Goal: Task Accomplishment & Management: Manage account settings

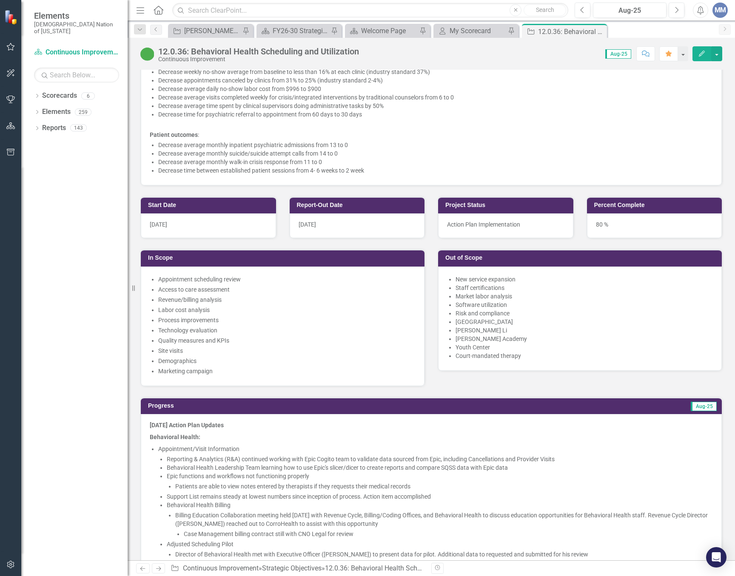
scroll to position [808, 0]
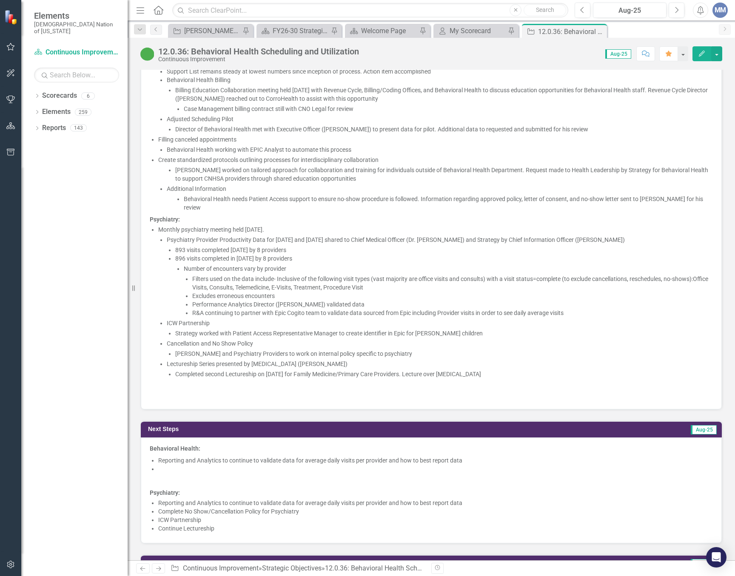
click at [314, 342] on li "Cancellation and No Show Policy Dr. Hill and Psychiatry Providers to work on in…" at bounding box center [440, 348] width 546 height 19
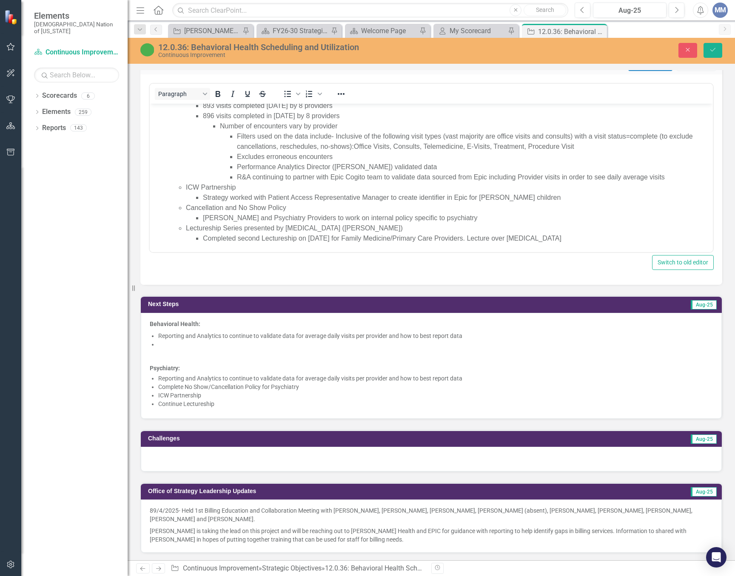
scroll to position [319, 0]
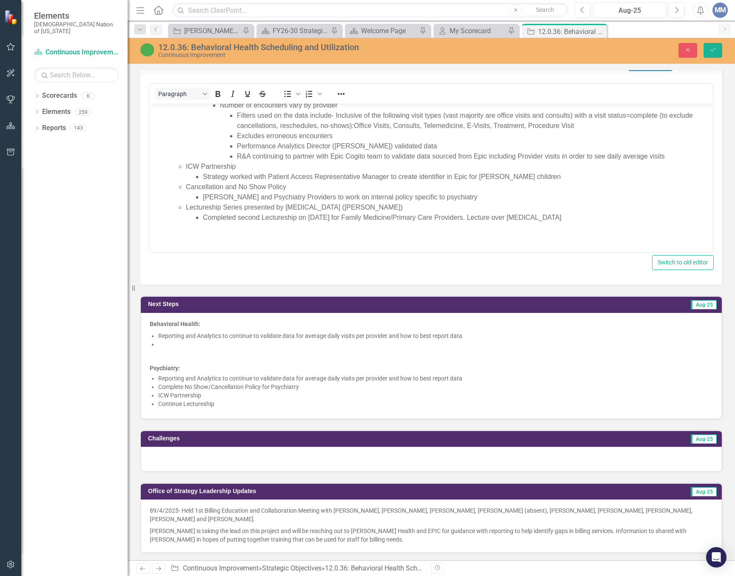
click at [327, 195] on li "Dr. Hill and Psychiatry Providers to work on internal policy specific to psychi…" at bounding box center [457, 197] width 508 height 10
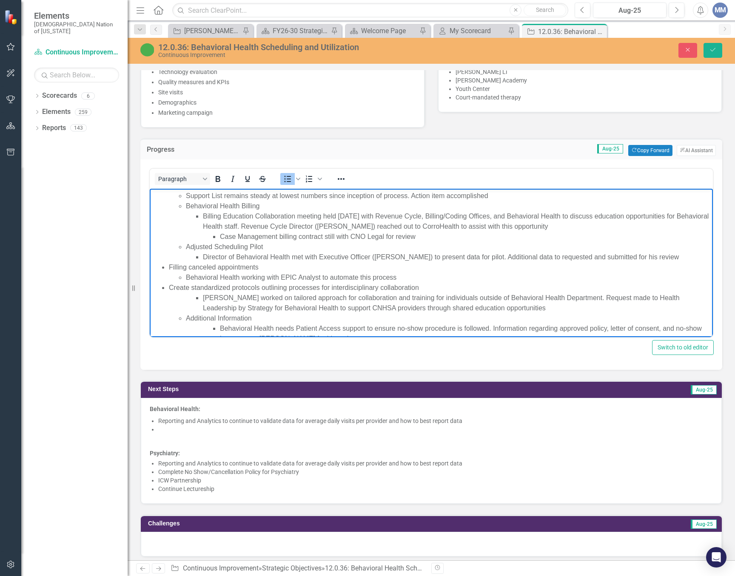
scroll to position [255, 0]
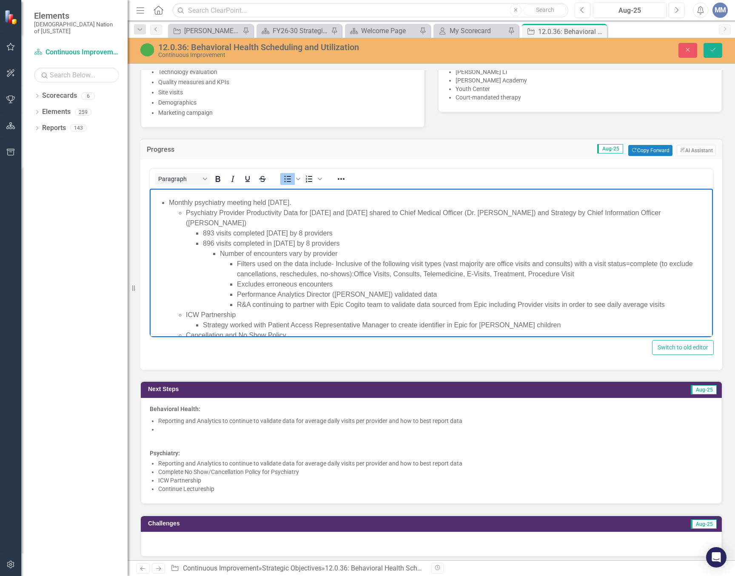
click at [164, 426] on li at bounding box center [435, 429] width 555 height 9
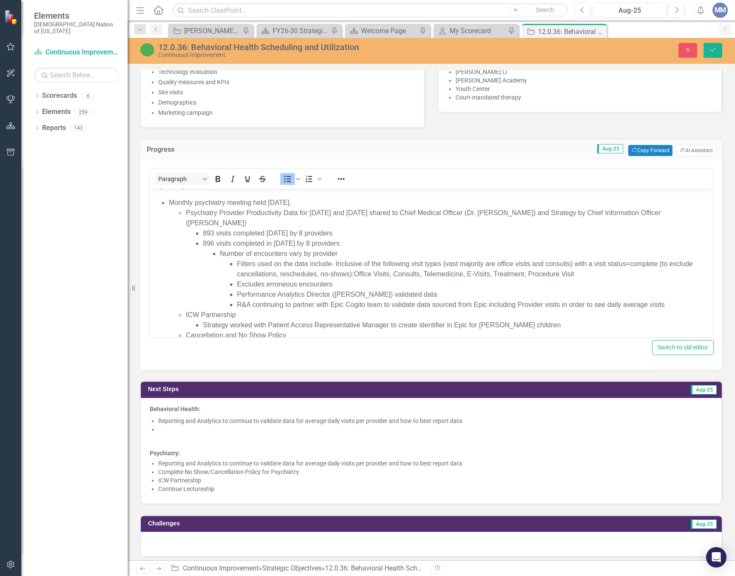
click at [162, 435] on p at bounding box center [431, 441] width 563 height 12
click at [160, 427] on li at bounding box center [435, 429] width 555 height 9
click at [156, 428] on span "Behavioral Health: Reporting and Analytics to continue to validate data for ave…" at bounding box center [431, 450] width 563 height 90
click at [168, 429] on li at bounding box center [435, 429] width 555 height 9
click at [199, 430] on li at bounding box center [435, 429] width 555 height 9
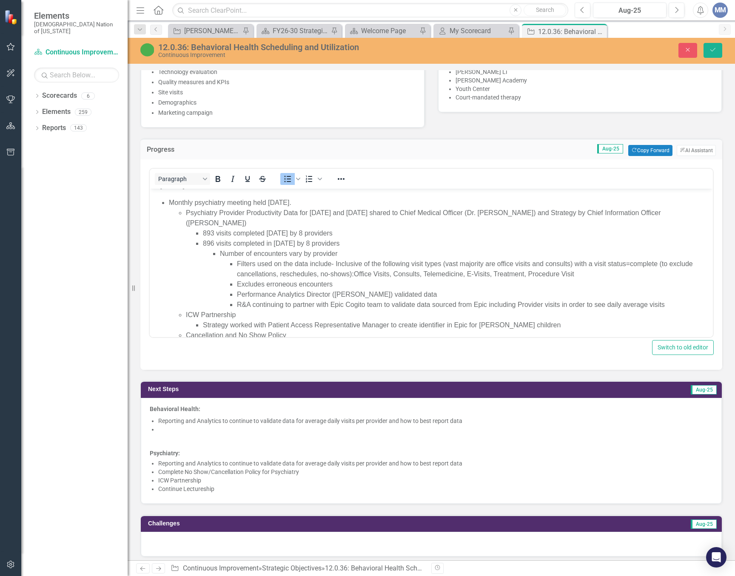
click at [199, 430] on li at bounding box center [435, 429] width 555 height 9
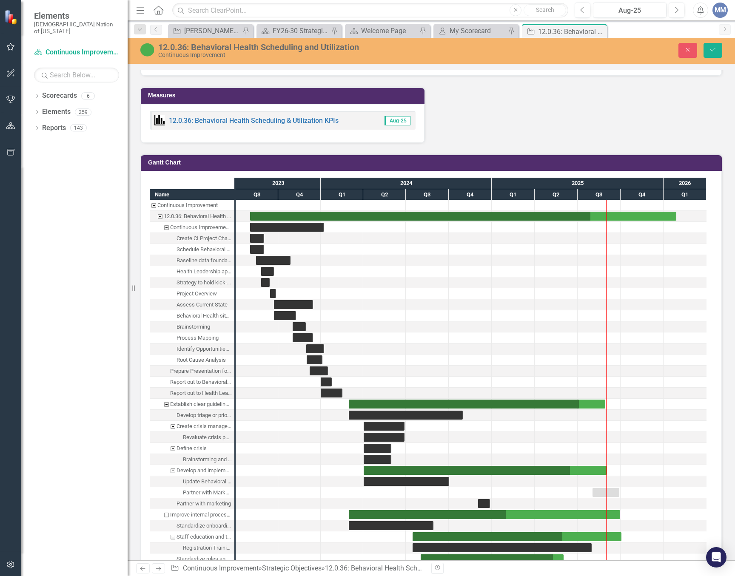
scroll to position [1407, 0]
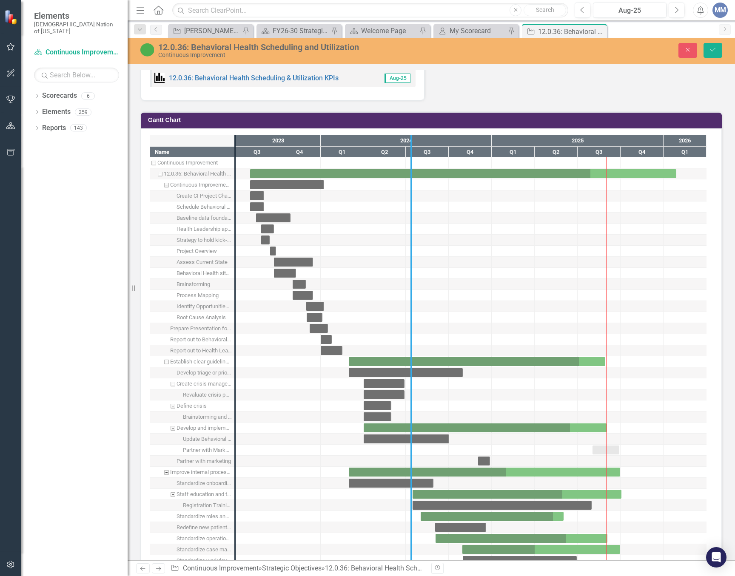
drag, startPoint x: 236, startPoint y: 304, endPoint x: 412, endPoint y: 286, distance: 177.0
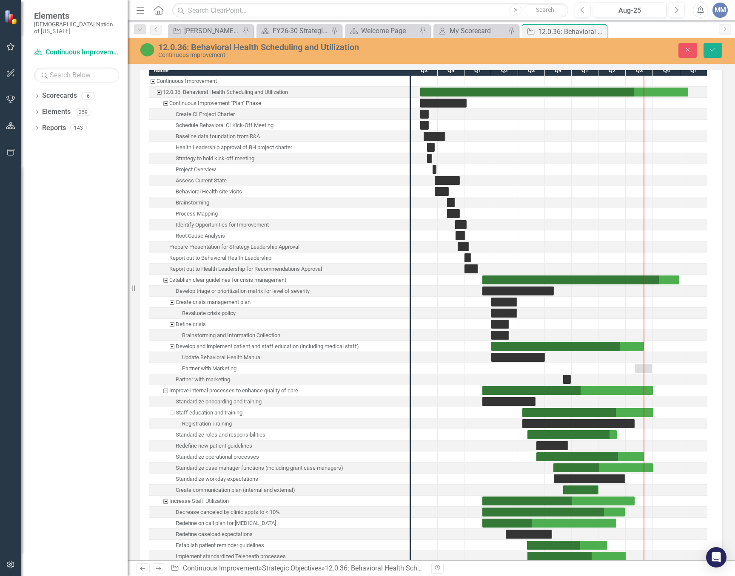
scroll to position [1495, 0]
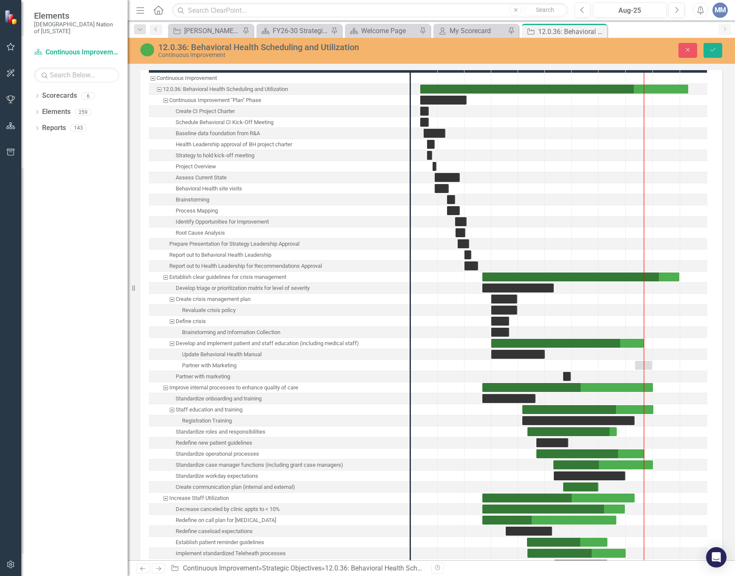
click at [644, 337] on div at bounding box center [643, 454] width 1 height 763
drag, startPoint x: 644, startPoint y: 335, endPoint x: 654, endPoint y: 334, distance: 9.4
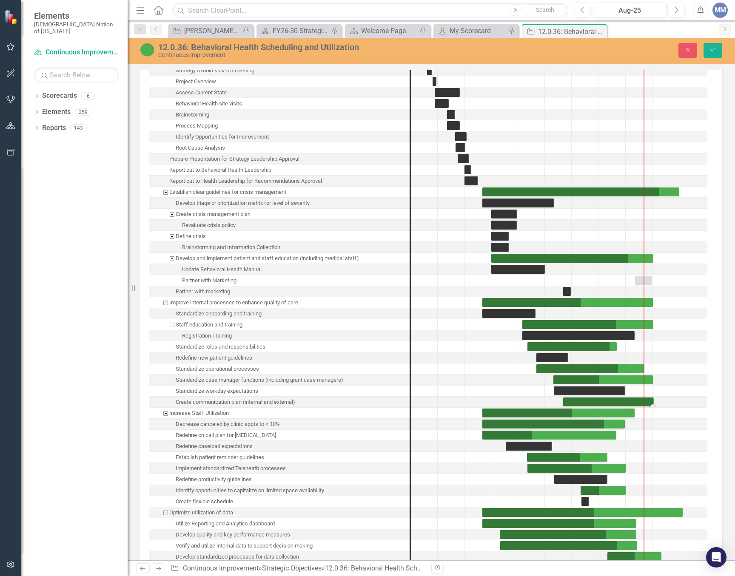
drag, startPoint x: 599, startPoint y: 395, endPoint x: 654, endPoint y: 383, distance: 56.5
click at [546, 364] on div "Task: Start date: 2024-09-02 End date: 2025-09-02" at bounding box center [590, 368] width 108 height 9
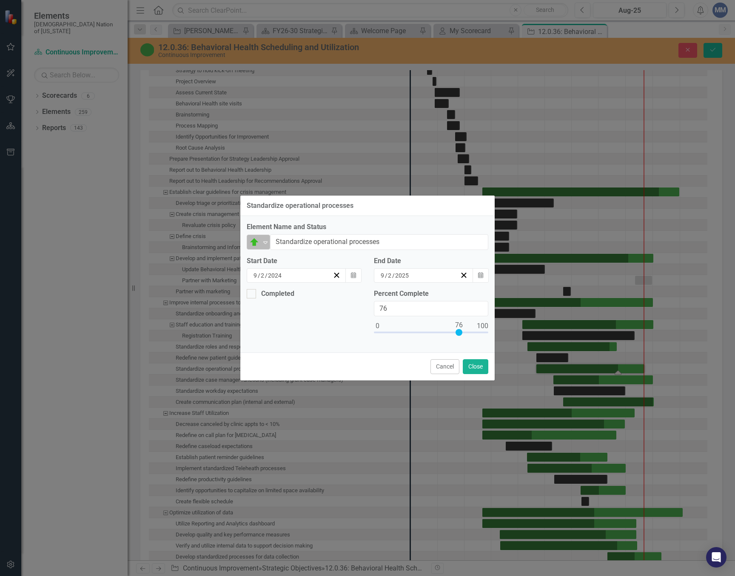
click at [265, 241] on icon "Expand" at bounding box center [265, 242] width 9 height 7
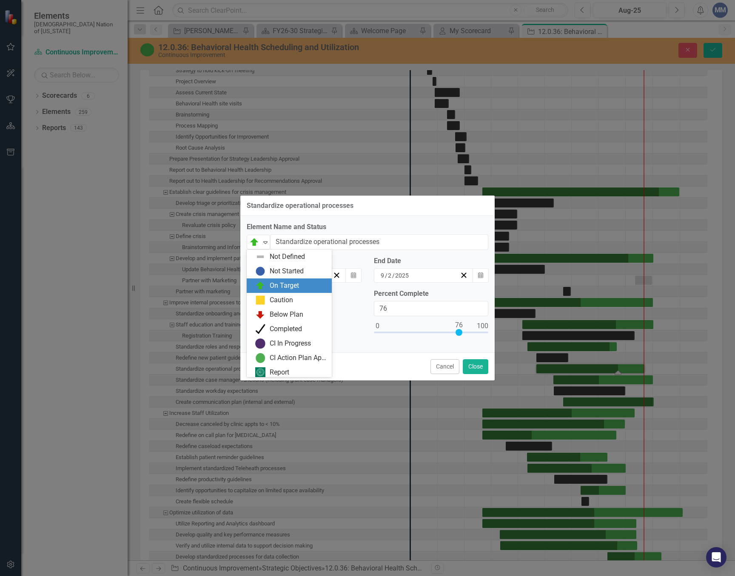
scroll to position [3, 0]
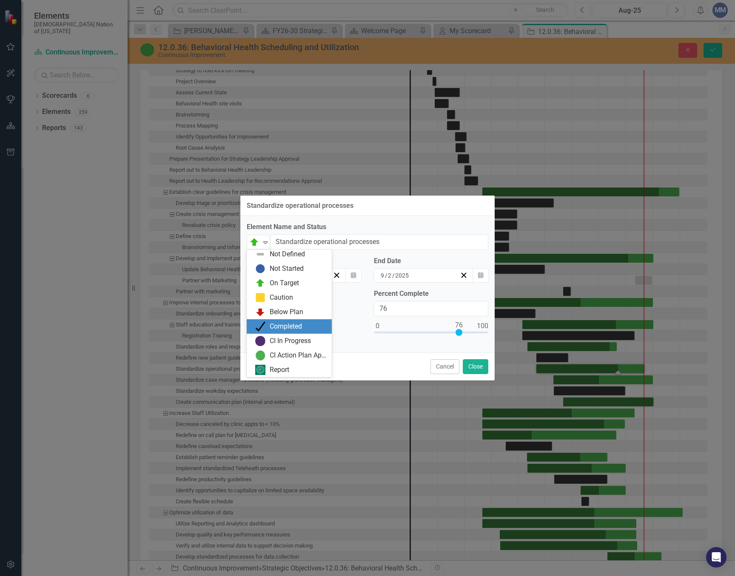
click at [276, 331] on div "Completed" at bounding box center [286, 327] width 32 height 10
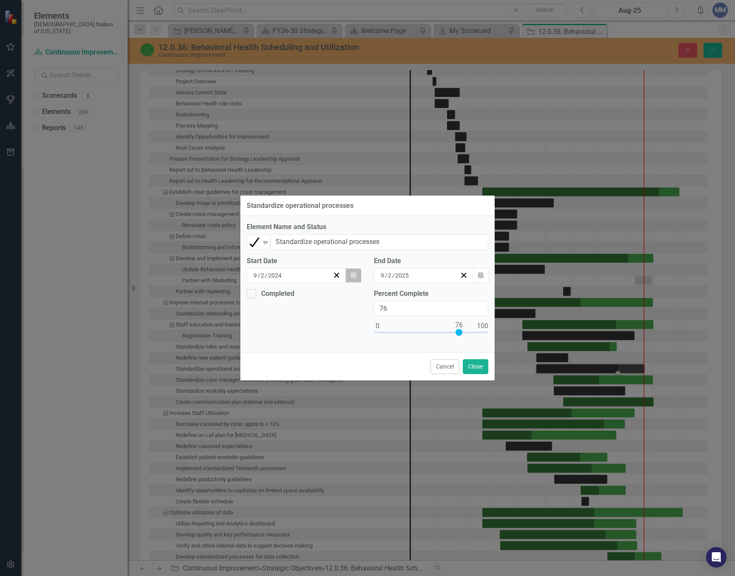
click at [358, 271] on button "Calendar" at bounding box center [353, 275] width 16 height 14
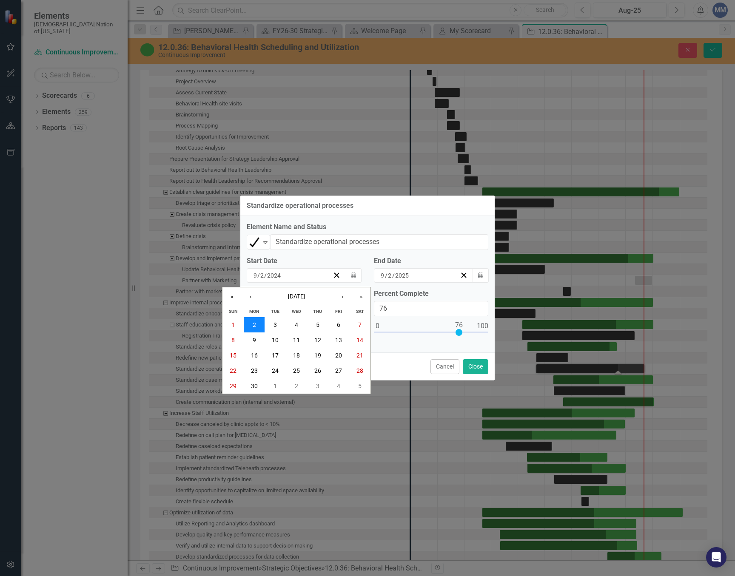
click at [253, 328] on button "2" at bounding box center [254, 324] width 21 height 15
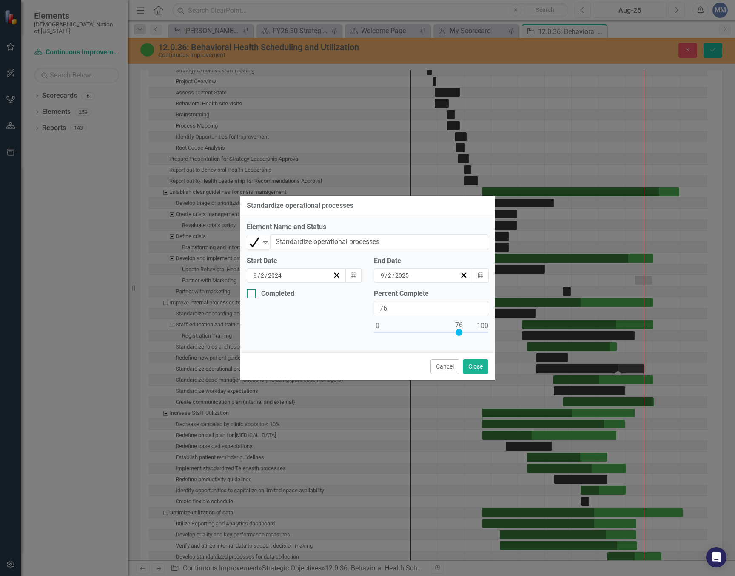
click at [252, 292] on div at bounding box center [251, 293] width 9 height 9
click at [252, 292] on input "Completed" at bounding box center [250, 292] width 6 height 6
checkbox input "true"
type input "100"
drag, startPoint x: 456, startPoint y: 333, endPoint x: 544, endPoint y: 336, distance: 88.1
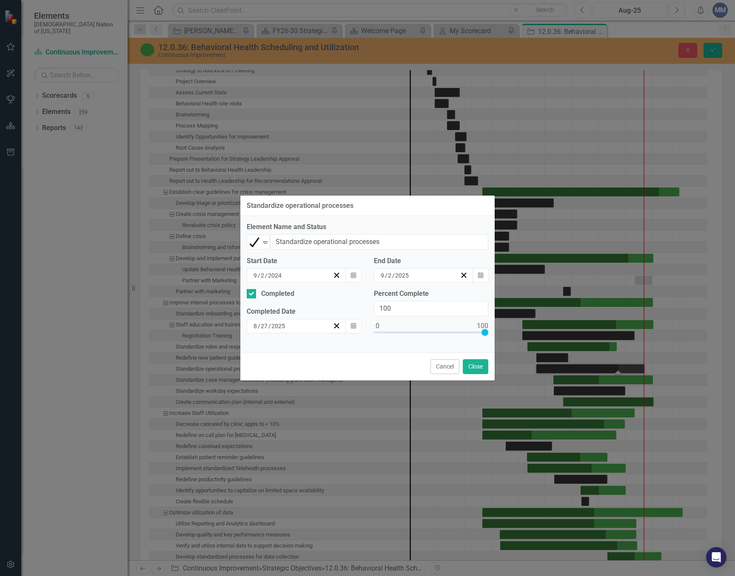
click at [546, 334] on div "Standardize operational processes Element Name and Status Completed Expand Stan…" at bounding box center [367, 288] width 735 height 576
click at [481, 366] on button "Close" at bounding box center [476, 366] width 26 height 15
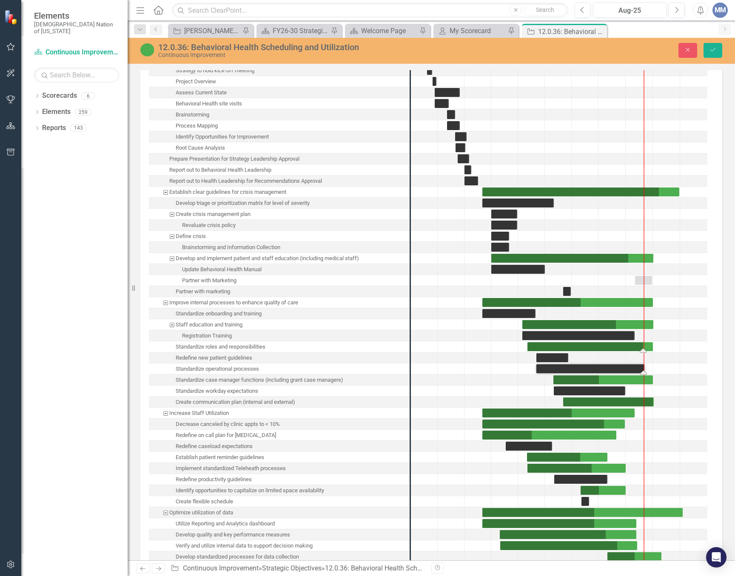
drag, startPoint x: 618, startPoint y: 339, endPoint x: 654, endPoint y: 330, distance: 37.0
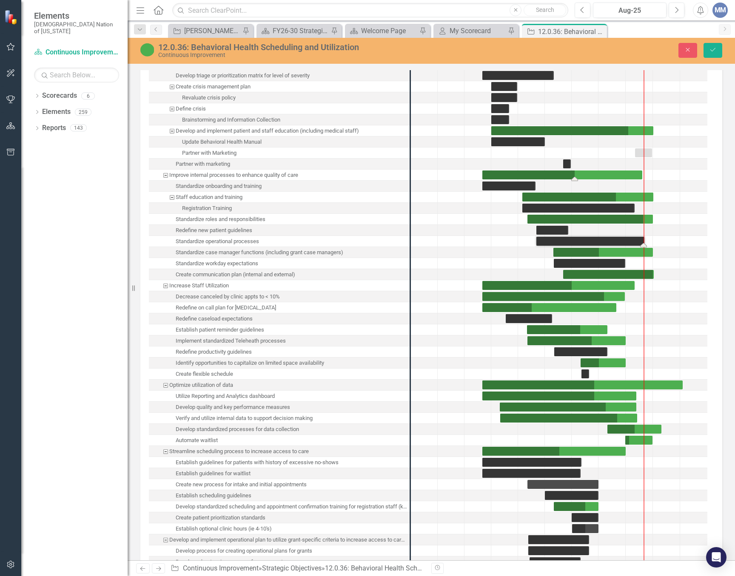
drag, startPoint x: 652, startPoint y: 167, endPoint x: 642, endPoint y: 167, distance: 10.6
click at [560, 171] on div "Task: Start date: 2024-03-01 End date: 2025-08-26" at bounding box center [562, 175] width 160 height 9
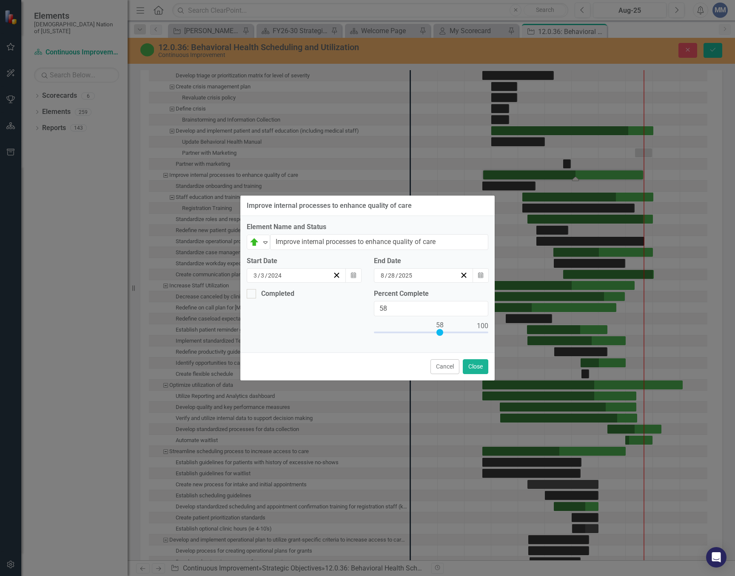
type input "4"
type input "29"
click at [265, 249] on div "Expand" at bounding box center [265, 242] width 9 height 14
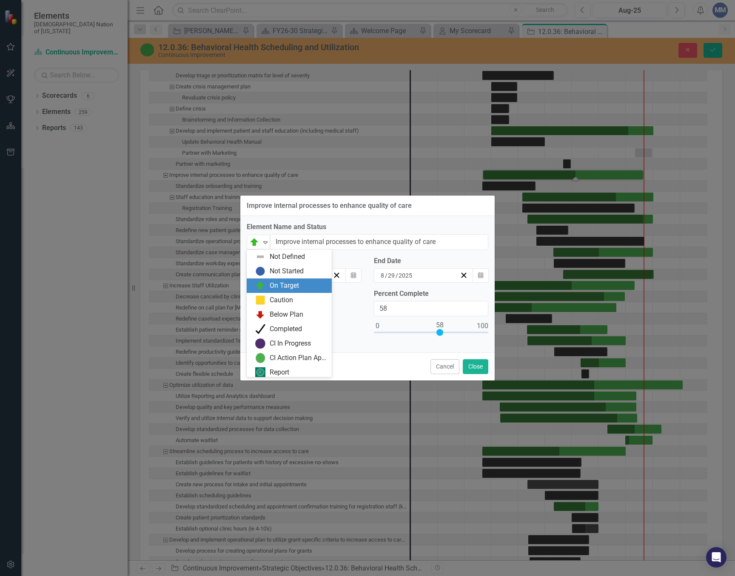
scroll to position [3, 0]
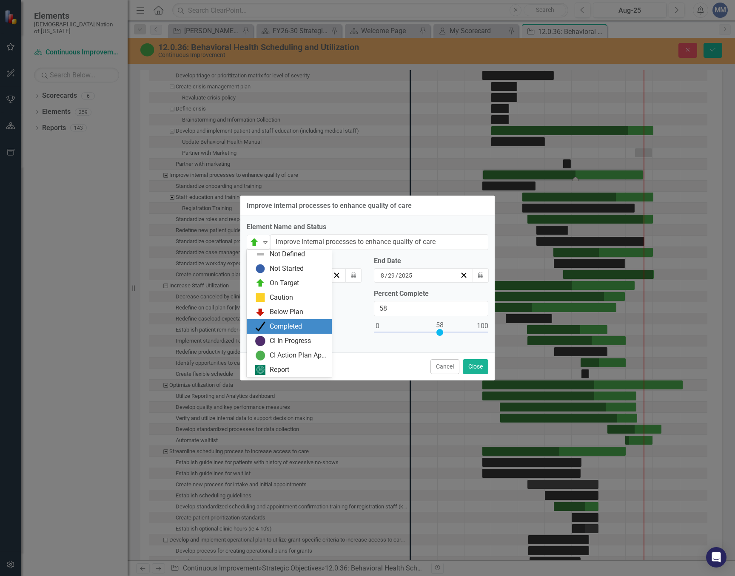
click at [279, 332] on div "Completed" at bounding box center [290, 326] width 71 height 10
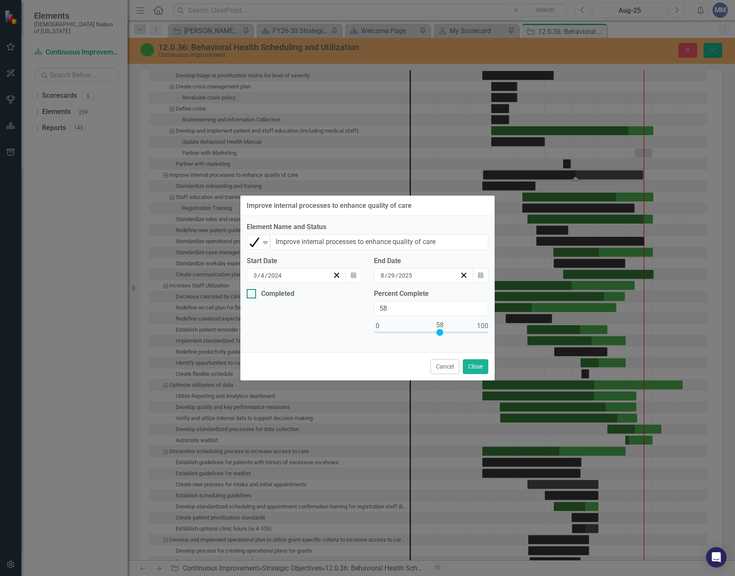
click at [255, 296] on div at bounding box center [251, 293] width 9 height 9
click at [252, 295] on input "Completed" at bounding box center [250, 292] width 6 height 6
checkbox input "true"
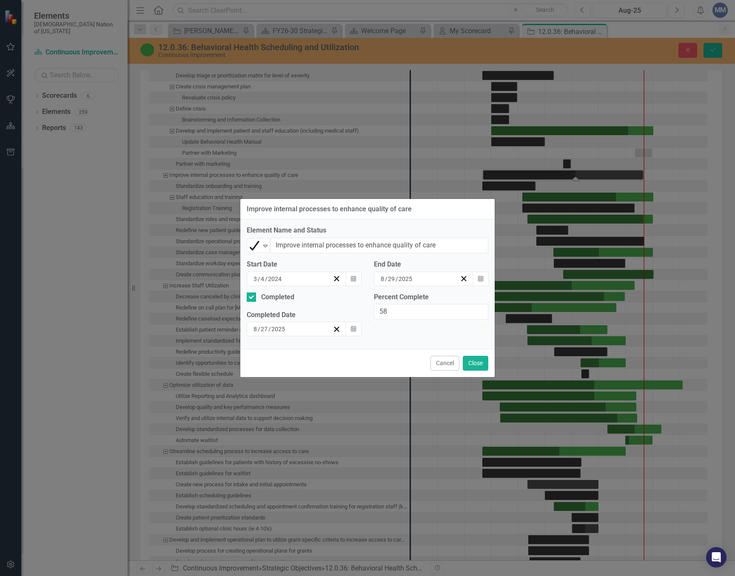
type input "100"
drag, startPoint x: 439, startPoint y: 332, endPoint x: 542, endPoint y: 315, distance: 103.9
click at [542, 315] on div "Improve internal processes to enhance quality of care Element Name and Status C…" at bounding box center [367, 288] width 735 height 576
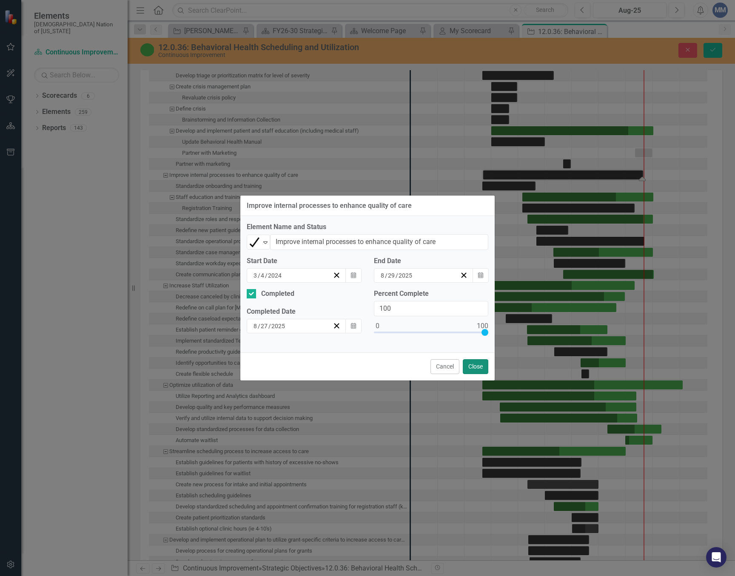
click at [480, 364] on button "Close" at bounding box center [476, 366] width 26 height 15
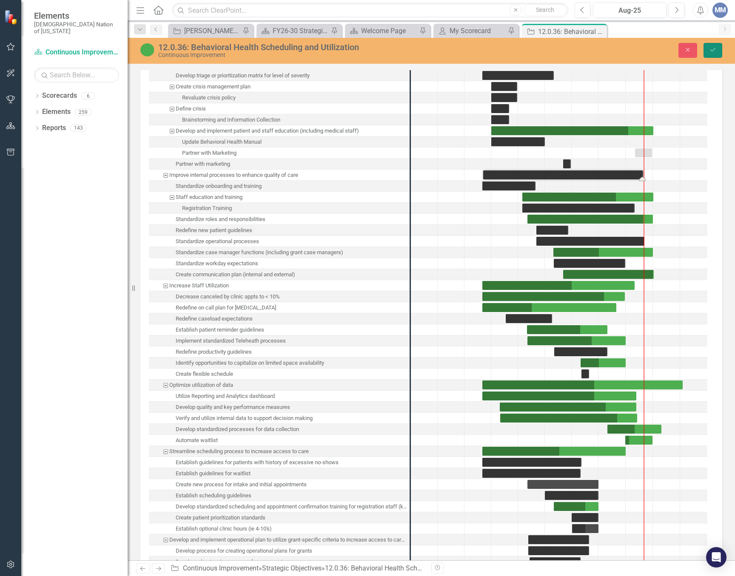
click at [711, 46] on button "Save" at bounding box center [712, 50] width 19 height 15
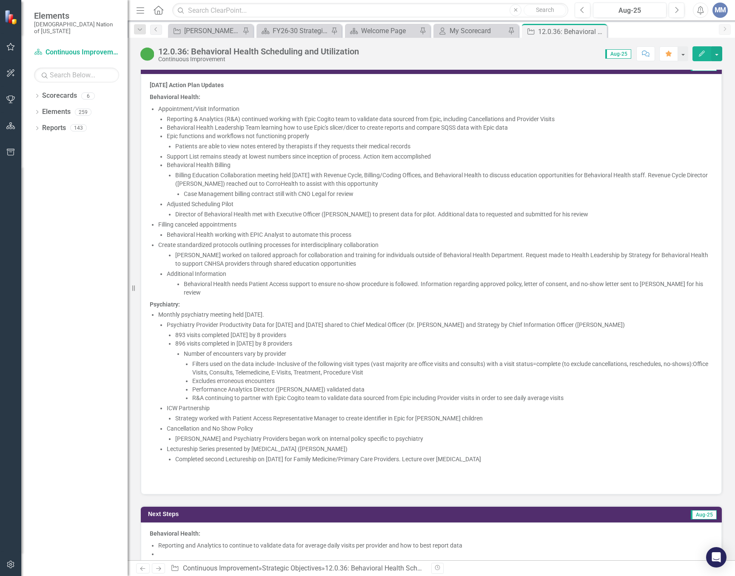
scroll to position [808, 0]
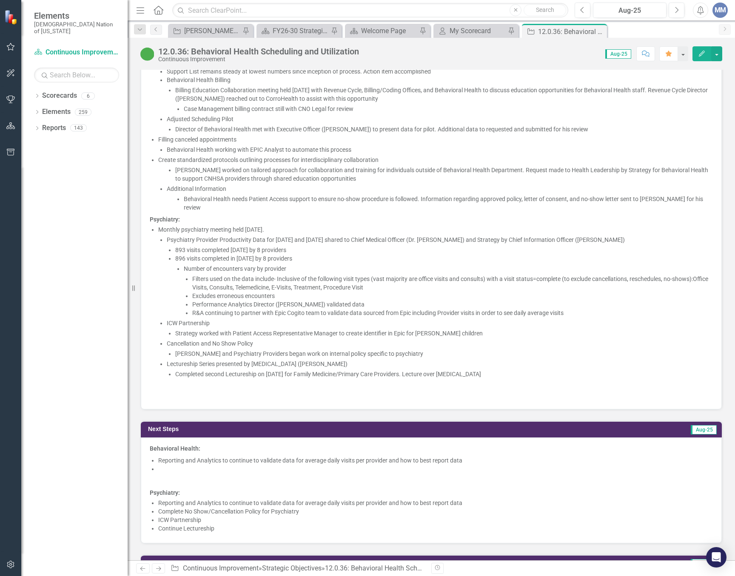
click at [163, 471] on li at bounding box center [435, 469] width 555 height 9
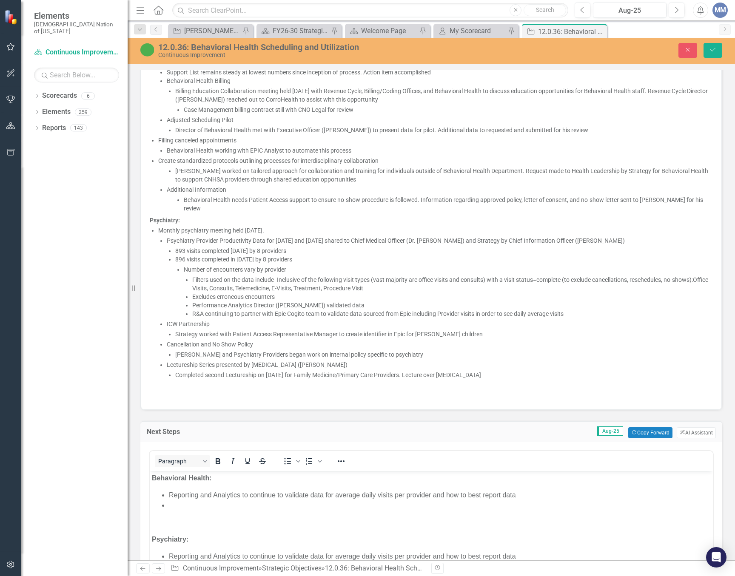
scroll to position [0, 0]
click at [178, 502] on li "Rich Text Area. Press ALT-0 for help." at bounding box center [440, 506] width 542 height 10
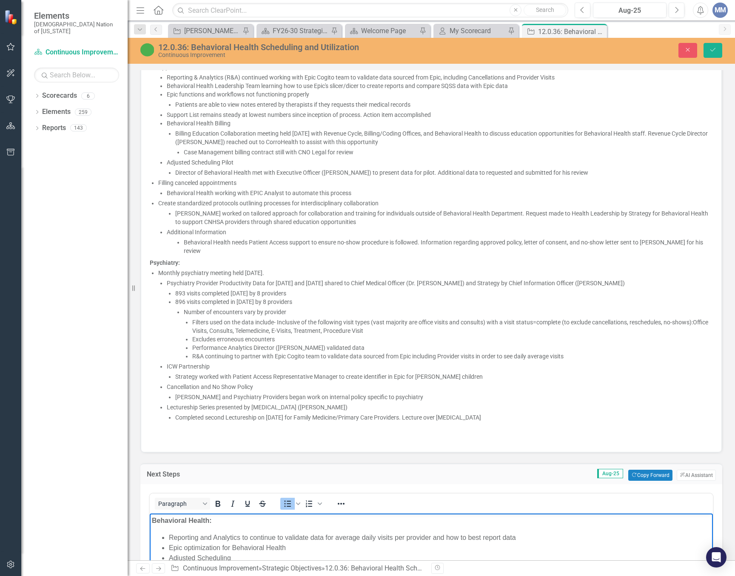
scroll to position [851, 0]
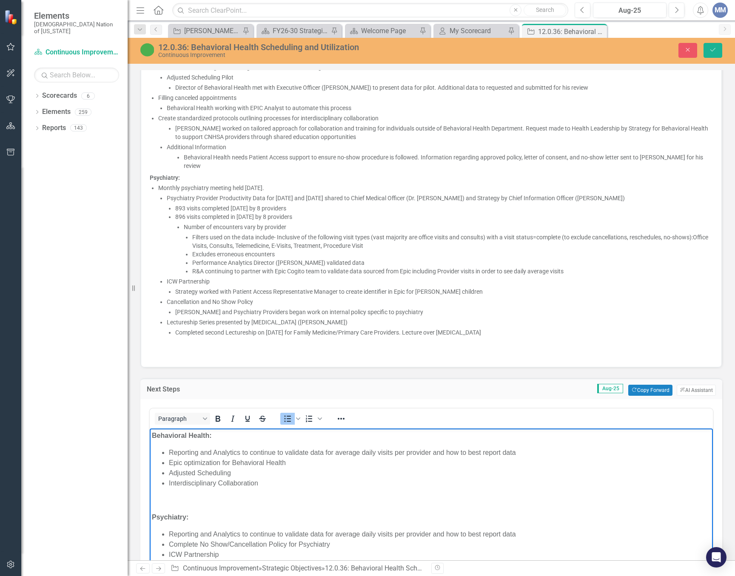
click at [241, 467] on li "Epic optimization for Behavioral Health" at bounding box center [440, 463] width 542 height 10
click at [242, 473] on li "Adjusted Scheduling" at bounding box center [440, 473] width 542 height 10
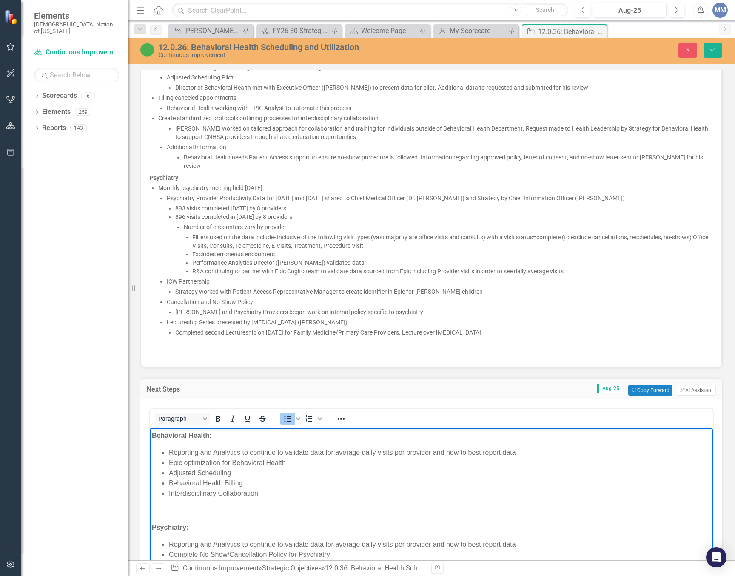
click at [262, 487] on li "Behavioral Health Billing" at bounding box center [440, 483] width 542 height 10
click at [259, 496] on li "Interdisciplinary Collaboration" at bounding box center [440, 494] width 542 height 10
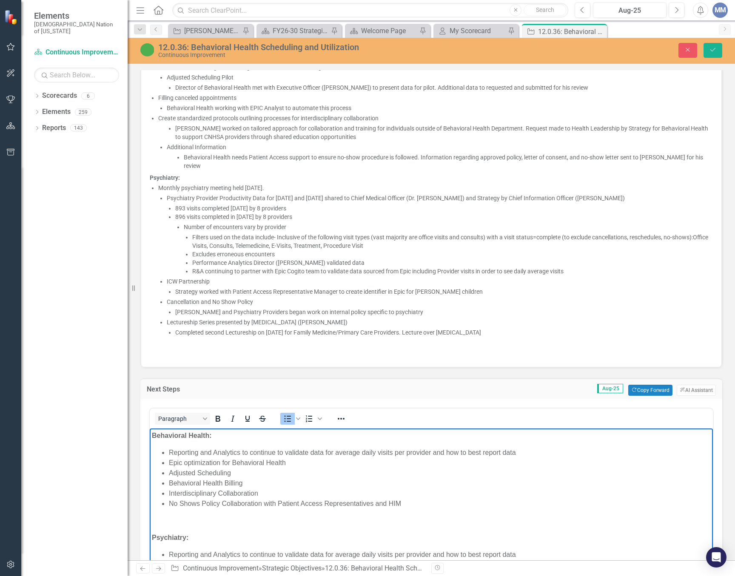
click at [381, 518] on p "Rich Text Area. Press ALT-0 for help." at bounding box center [431, 521] width 559 height 10
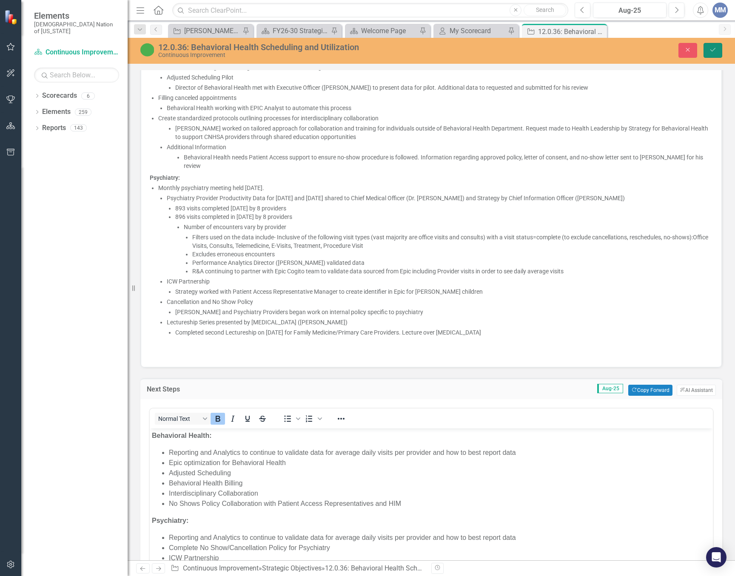
click at [708, 53] on button "Save" at bounding box center [712, 50] width 19 height 15
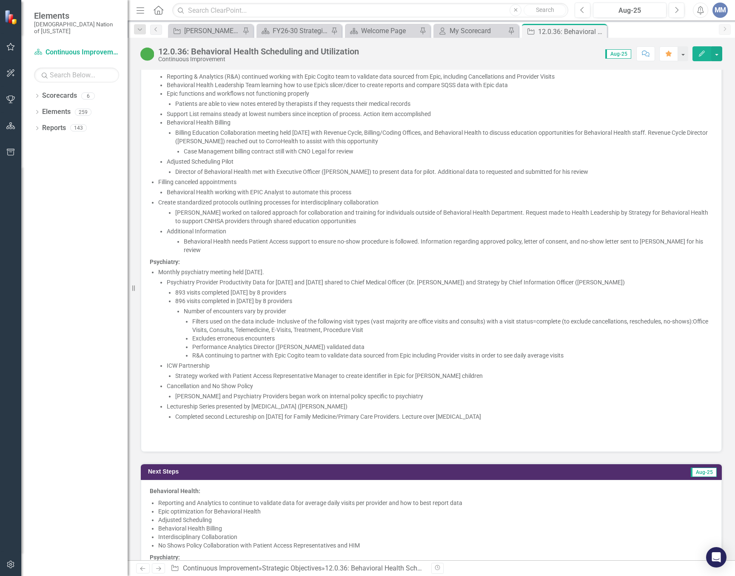
scroll to position [893, 0]
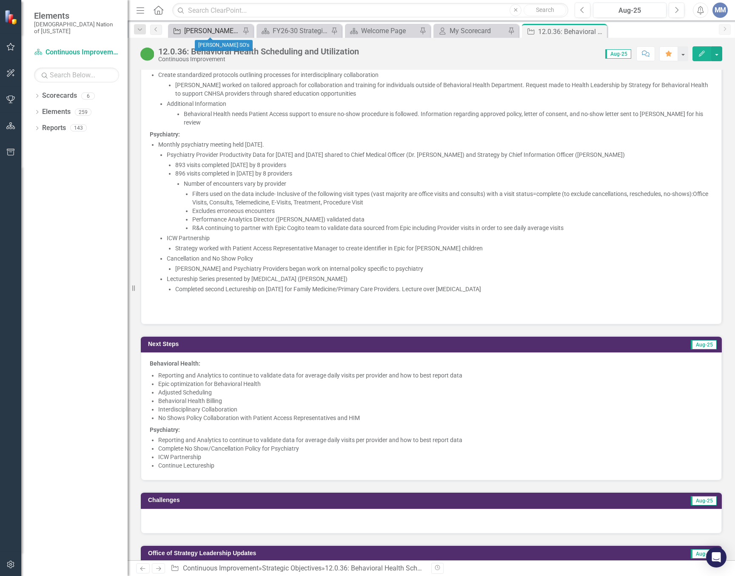
click at [212, 28] on div "[PERSON_NAME] SO's" at bounding box center [212, 31] width 56 height 11
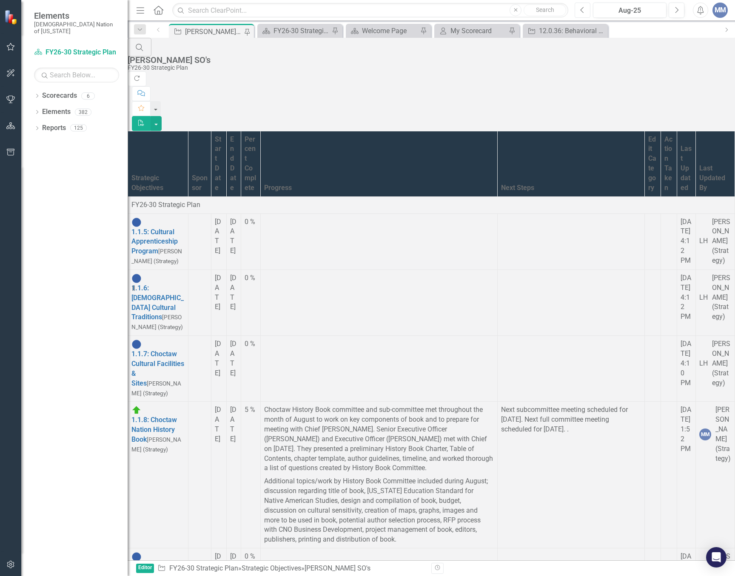
click at [579, 4] on button "Previous" at bounding box center [583, 10] width 16 height 15
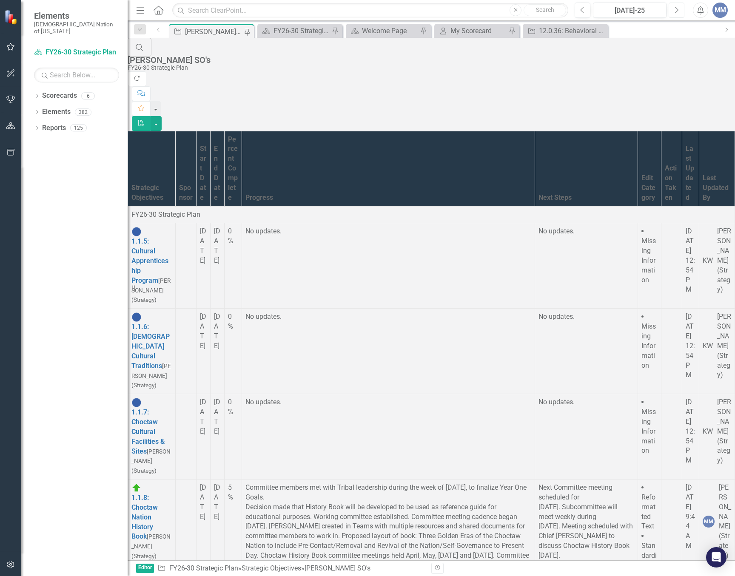
click at [669, 14] on button "Next" at bounding box center [677, 10] width 16 height 15
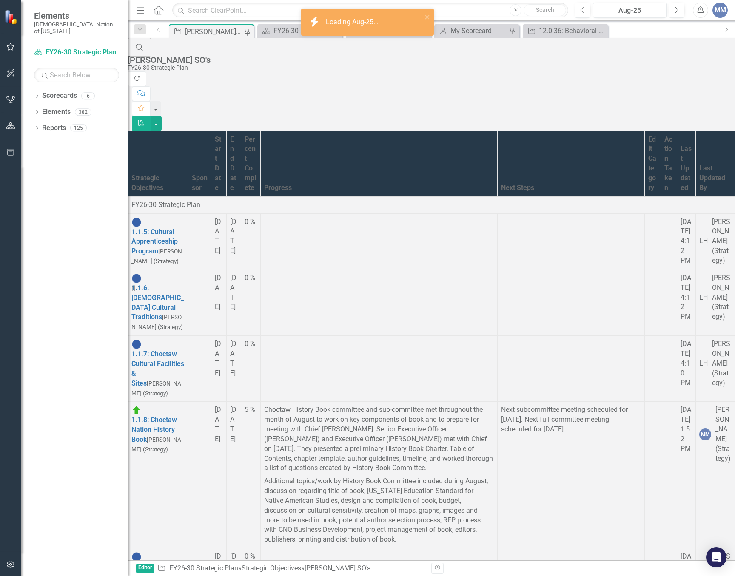
click at [403, 213] on td at bounding box center [378, 241] width 237 height 56
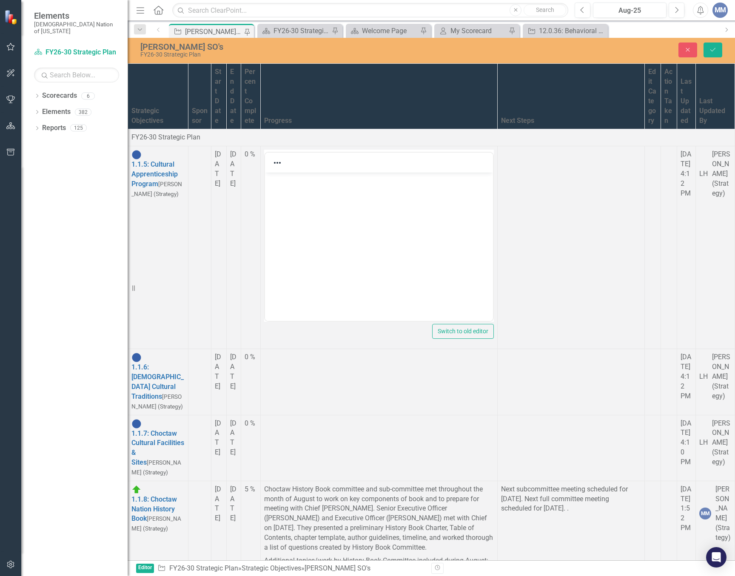
click at [283, 255] on body "Rich Text Area. Press ALT-0 for help." at bounding box center [379, 237] width 228 height 128
click at [498, 230] on td at bounding box center [571, 247] width 147 height 203
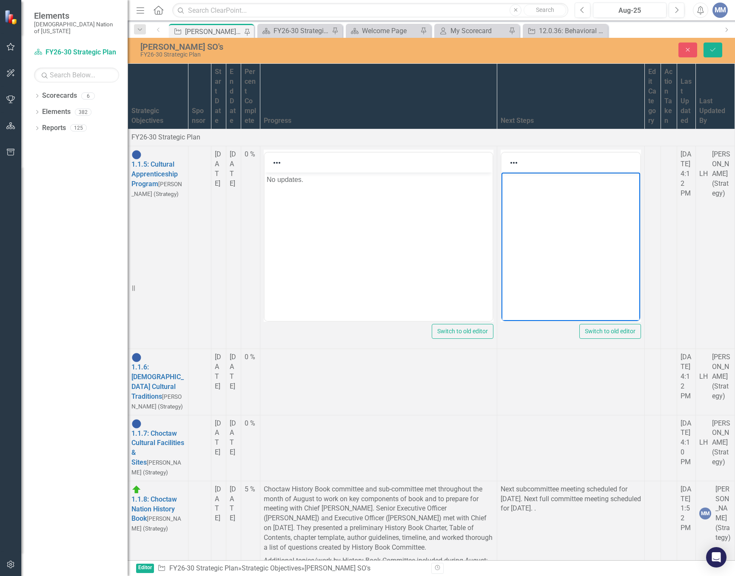
click at [532, 262] on body "Rich Text Area. Press ALT-0 for help." at bounding box center [570, 237] width 139 height 128
click at [407, 357] on td at bounding box center [378, 382] width 237 height 66
click at [407, 356] on td at bounding box center [378, 382] width 237 height 66
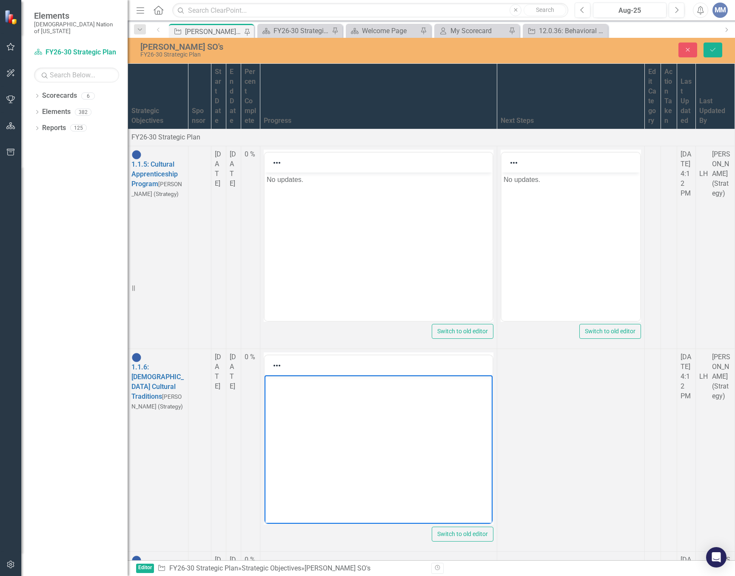
click at [288, 407] on body "Rich Text Area. Press ALT-0 for help." at bounding box center [379, 440] width 228 height 128
click at [497, 396] on td at bounding box center [571, 450] width 148 height 203
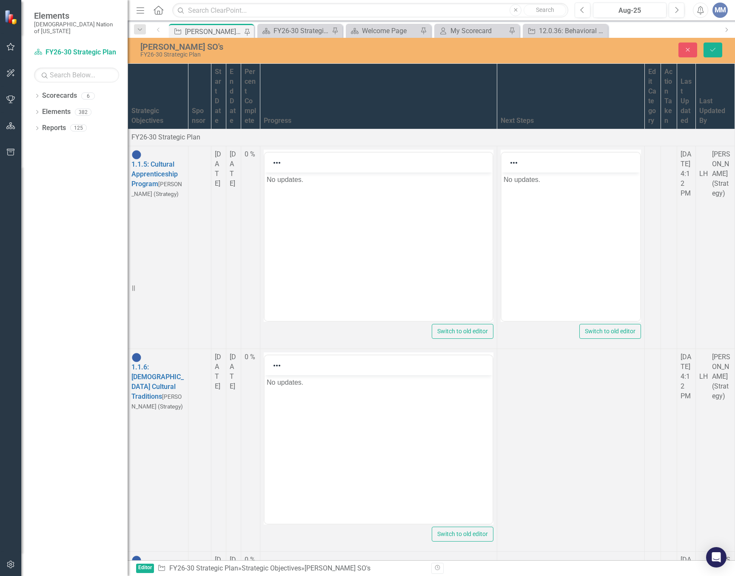
click at [497, 396] on td at bounding box center [571, 450] width 148 height 203
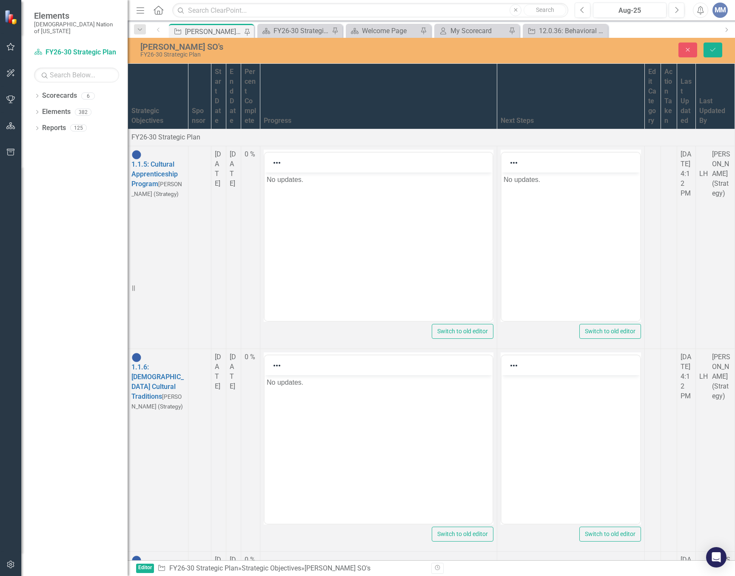
click at [520, 421] on body "Rich Text Area. Press ALT-0 for help." at bounding box center [570, 440] width 139 height 128
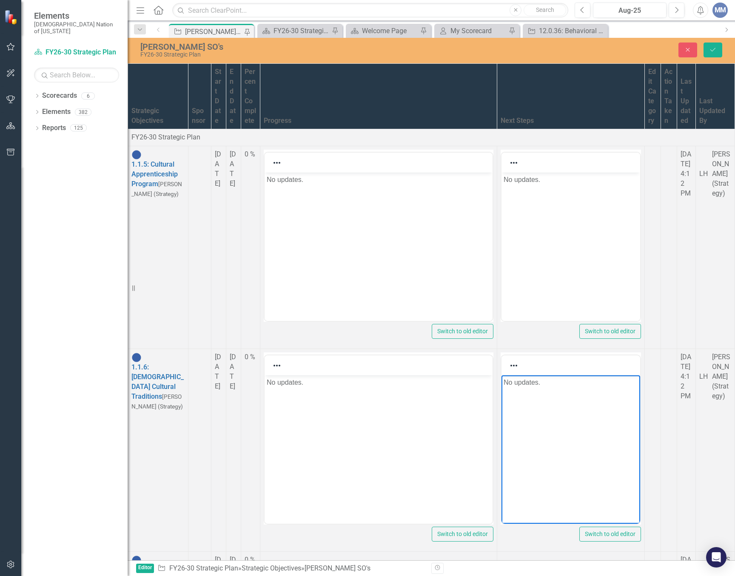
scroll to position [128, 0]
click at [406, 552] on td at bounding box center [378, 585] width 237 height 66
click at [407, 552] on td at bounding box center [378, 585] width 237 height 66
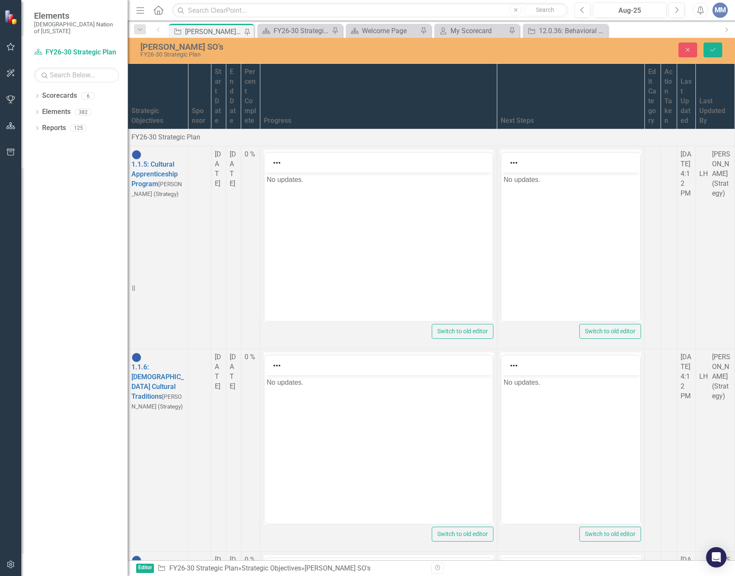
scroll to position [0, 0]
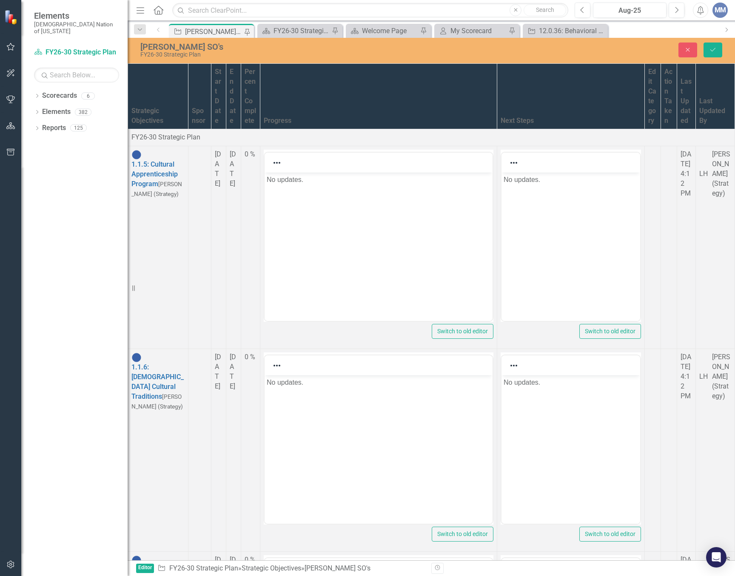
scroll to position [1914, 0]
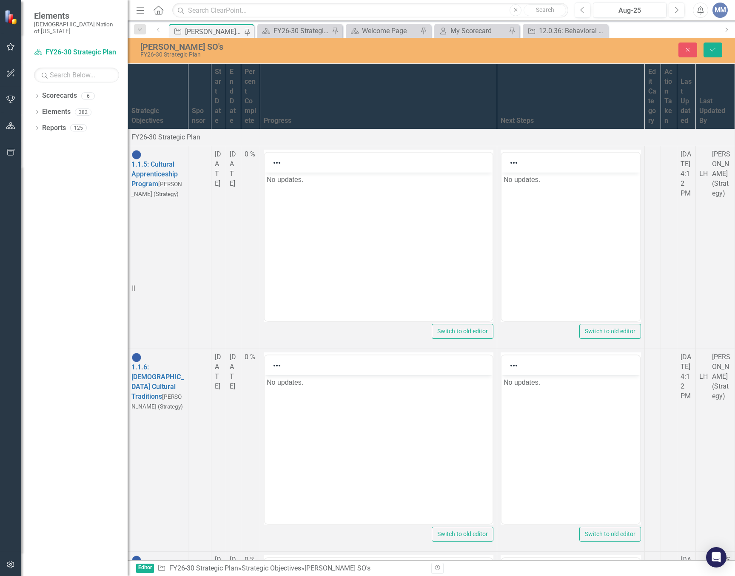
click at [714, 50] on icon "submit" at bounding box center [712, 49] width 5 height 3
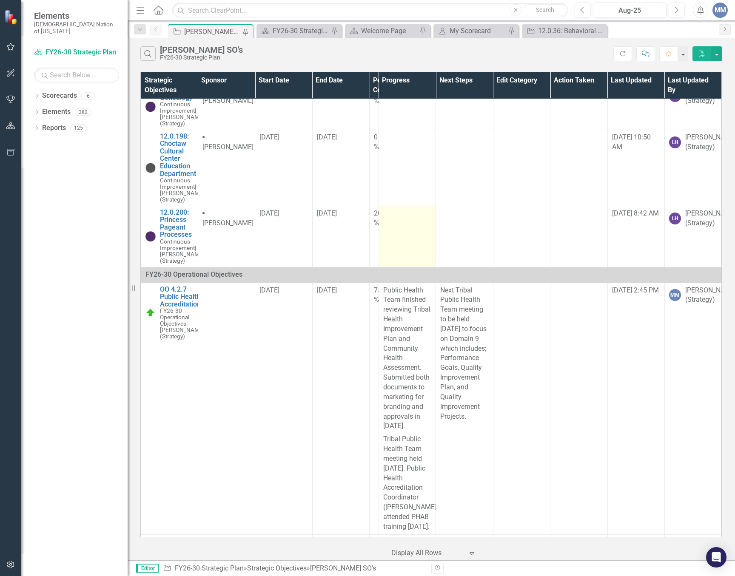
scroll to position [5581, 0]
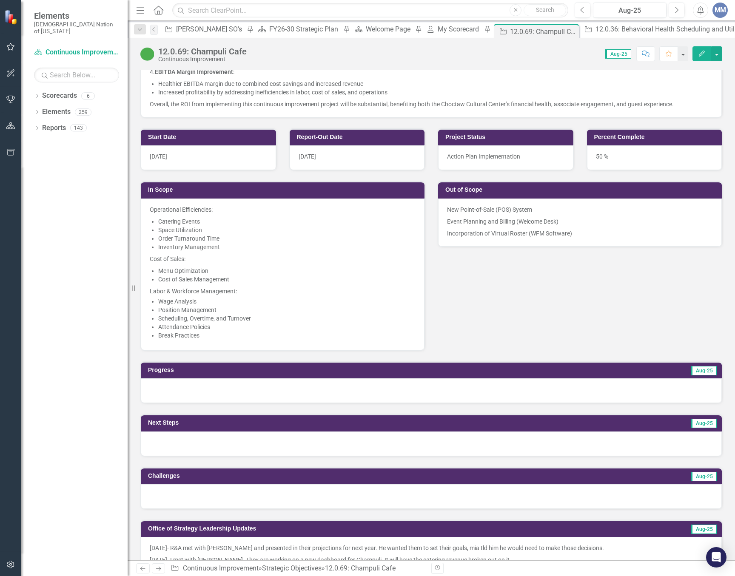
scroll to position [595, 0]
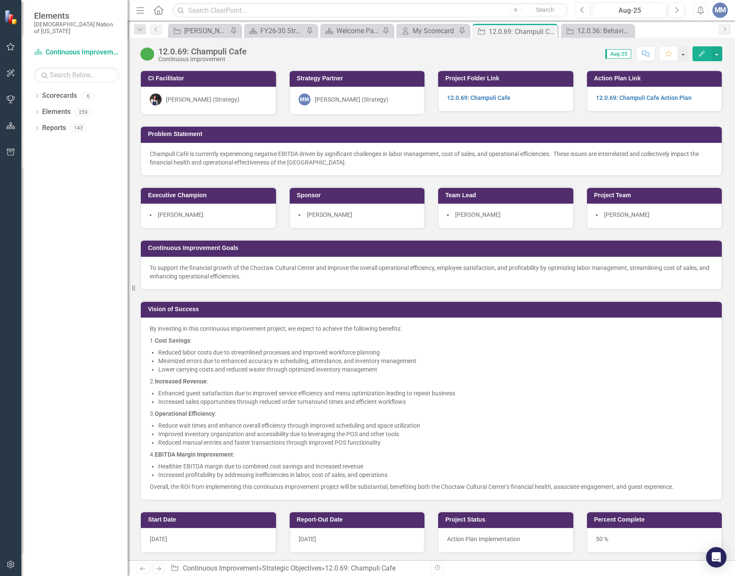
scroll to position [595, 0]
